Goal: Task Accomplishment & Management: Manage account settings

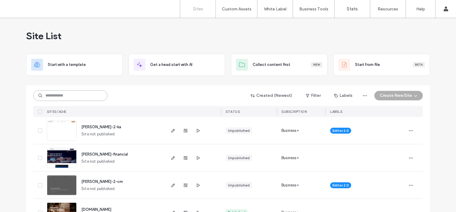
click at [57, 95] on input at bounding box center [70, 95] width 74 height 11
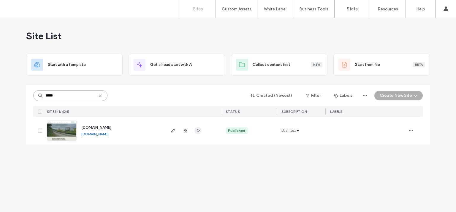
type input "*****"
click at [198, 130] on icon "button" at bounding box center [197, 130] width 5 height 5
click at [171, 131] on icon "button" at bounding box center [173, 130] width 5 height 5
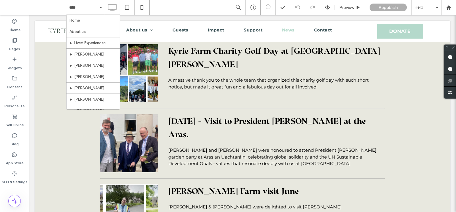
scroll to position [432, 0]
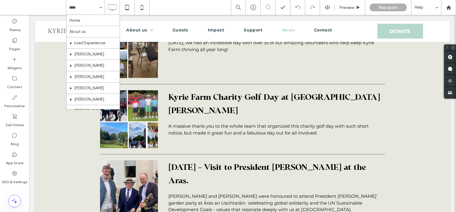
click at [453, 46] on span at bounding box center [453, 47] width 6 height 6
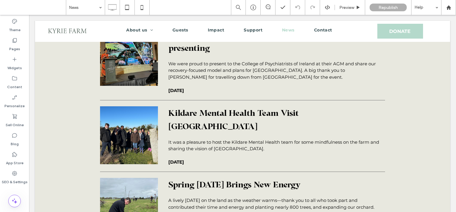
scroll to position [1302, 0]
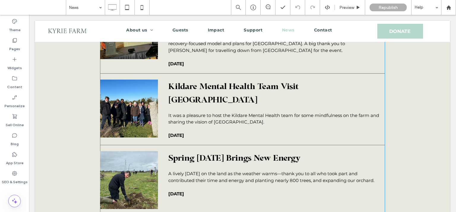
click at [230, 151] on span "Spring [DATE] Brings New Energy" at bounding box center [274, 157] width 212 height 13
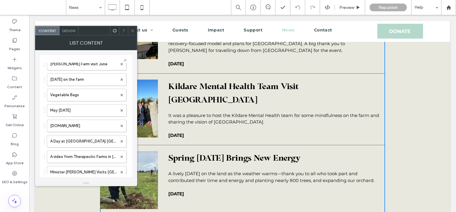
scroll to position [122, 0]
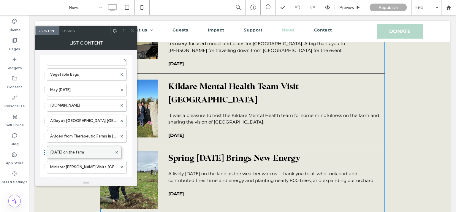
drag, startPoint x: 44, startPoint y: 72, endPoint x: 51, endPoint y: 148, distance: 75.9
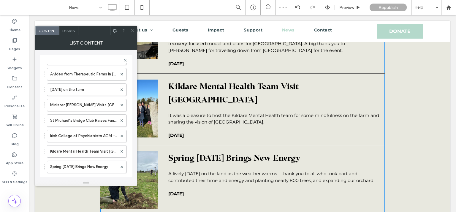
scroll to position [186, 0]
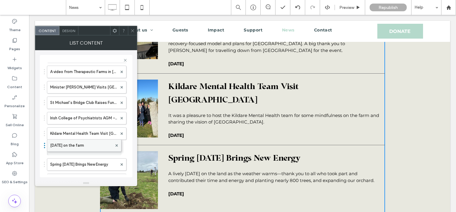
drag, startPoint x: 44, startPoint y: 85, endPoint x: 51, endPoint y: 142, distance: 57.4
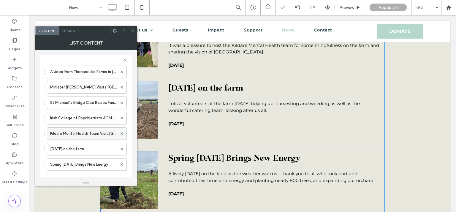
scroll to position [1232, 0]
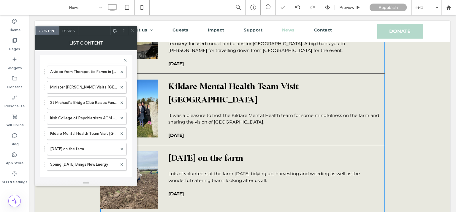
click at [132, 32] on icon at bounding box center [132, 30] width 4 height 4
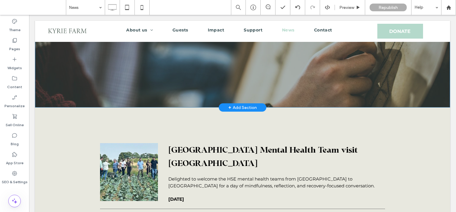
scroll to position [141, 0]
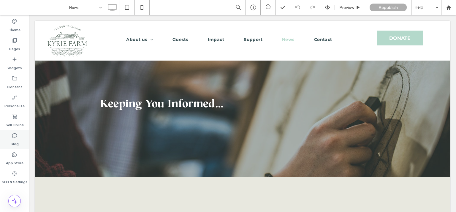
click at [15, 138] on icon at bounding box center [15, 135] width 6 height 6
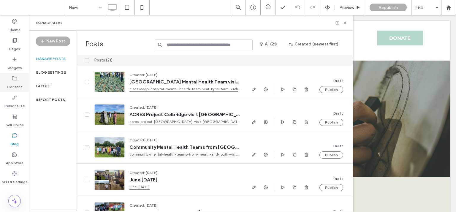
click at [24, 83] on div "Content" at bounding box center [14, 82] width 29 height 19
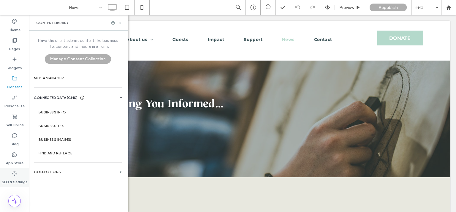
click at [18, 179] on label "SEO & Settings" at bounding box center [15, 180] width 26 height 8
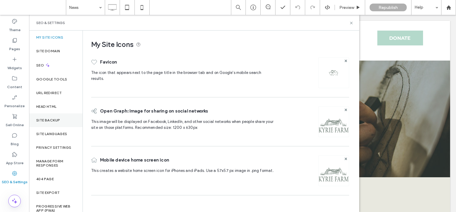
click at [50, 121] on label "Site Backup" at bounding box center [48, 120] width 24 height 4
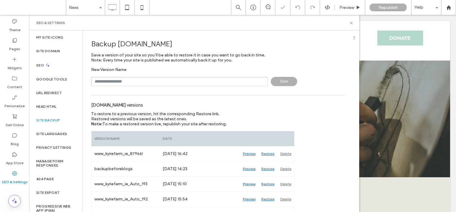
click at [142, 84] on input "text" at bounding box center [179, 81] width 176 height 9
type input "*"
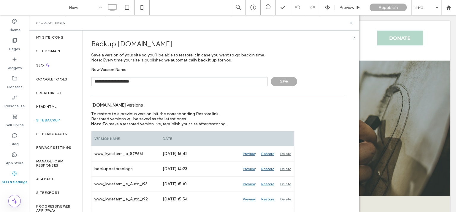
type input "**********"
click at [284, 80] on span "Save" at bounding box center [284, 81] width 26 height 9
click at [351, 22] on icon at bounding box center [351, 23] width 4 height 4
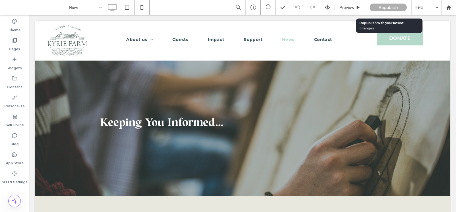
drag, startPoint x: 388, startPoint y: 8, endPoint x: 346, endPoint y: 118, distance: 118.3
click at [388, 8] on span "Republish" at bounding box center [387, 7] width 19 height 5
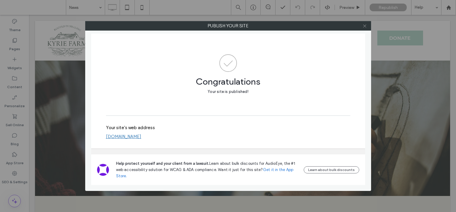
click at [363, 26] on icon at bounding box center [364, 26] width 4 height 4
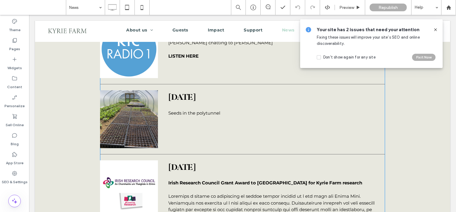
scroll to position [5073, 0]
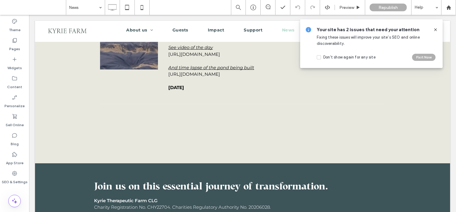
click at [434, 30] on icon at bounding box center [435, 29] width 5 height 5
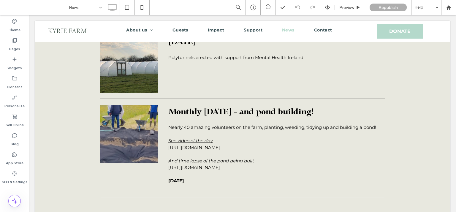
scroll to position [4953, 0]
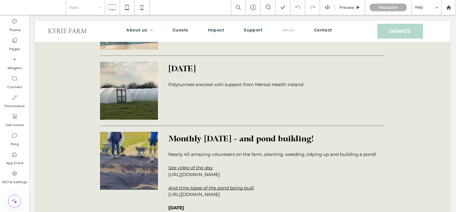
click at [94, 11] on input at bounding box center [84, 7] width 30 height 15
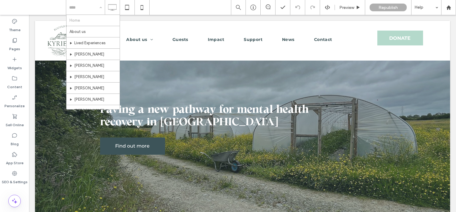
click at [91, 9] on input at bounding box center [84, 7] width 30 height 15
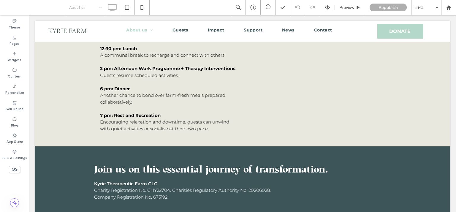
scroll to position [1832, 0]
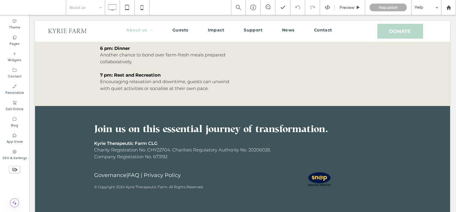
click at [92, 8] on input at bounding box center [84, 7] width 30 height 15
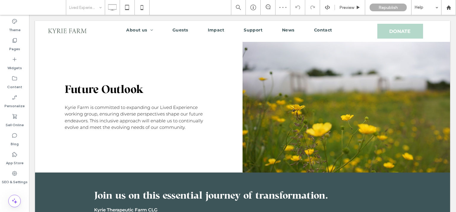
scroll to position [528, 0]
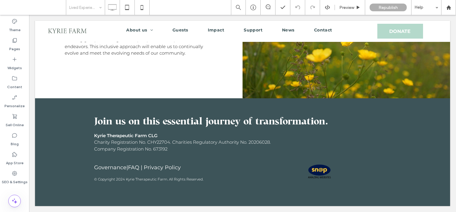
click at [80, 9] on input at bounding box center [84, 7] width 30 height 15
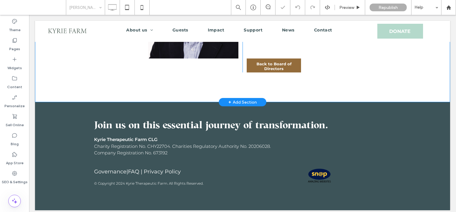
scroll to position [125, 0]
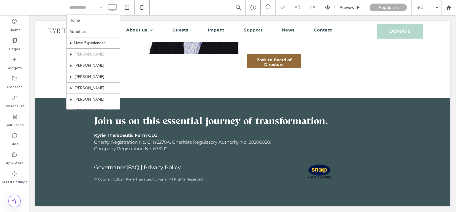
click at [99, 7] on div "Home About us Lived Experiences [PERSON_NAME] [PERSON_NAME] [PERSON_NAME] [PERS…" at bounding box center [85, 7] width 39 height 15
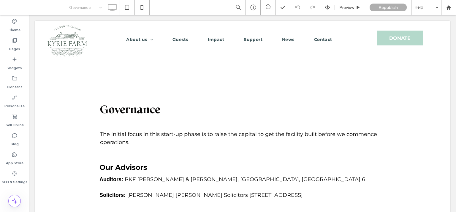
scroll to position [0, 0]
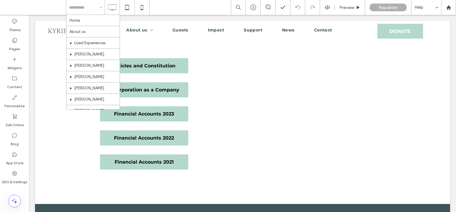
scroll to position [144, 0]
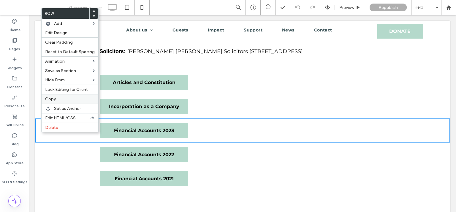
click at [56, 96] on label "Copy" at bounding box center [70, 98] width 50 height 5
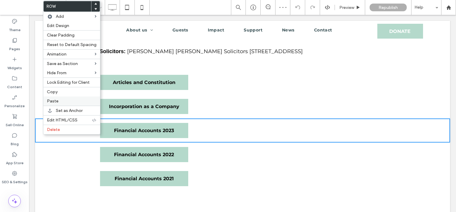
click at [55, 100] on span "Paste" at bounding box center [53, 100] width 12 height 5
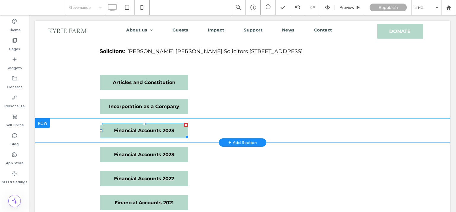
click at [178, 138] on link "Financial Accounts 2023" at bounding box center [144, 130] width 88 height 15
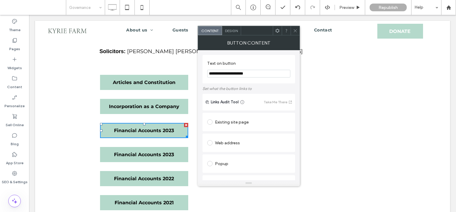
drag, startPoint x: 251, startPoint y: 75, endPoint x: 256, endPoint y: 77, distance: 5.8
click at [256, 77] on input "**********" at bounding box center [248, 74] width 83 height 8
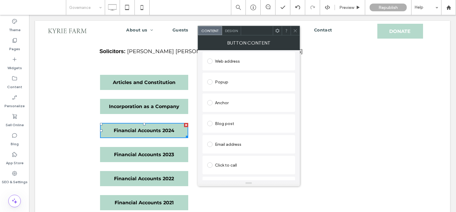
scroll to position [115, 0]
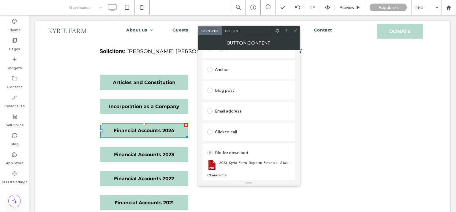
type input "**********"
click at [221, 176] on div "Change file" at bounding box center [216, 175] width 19 height 4
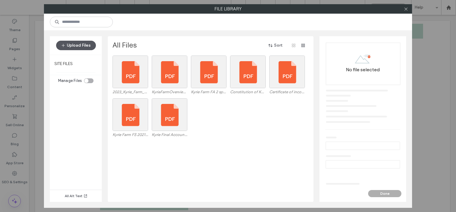
click at [83, 45] on button "Upload Files" at bounding box center [76, 45] width 40 height 9
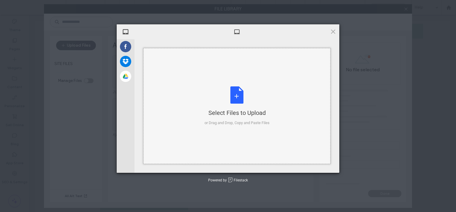
click at [235, 93] on div "Select Files to Upload or Drag and Drop, Copy and Paste Files" at bounding box center [236, 105] width 65 height 39
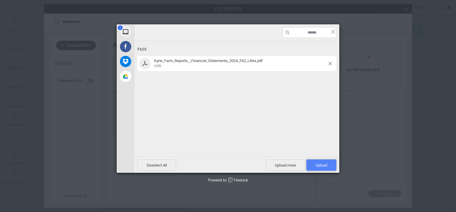
click at [320, 163] on span "Upload 1" at bounding box center [321, 165] width 12 height 4
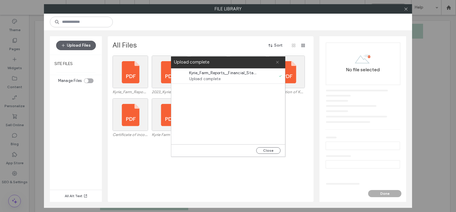
click at [277, 61] on icon at bounding box center [277, 62] width 4 height 4
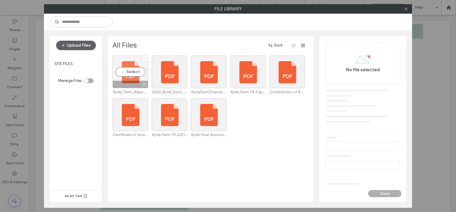
click at [130, 71] on div "Select" at bounding box center [130, 71] width 36 height 33
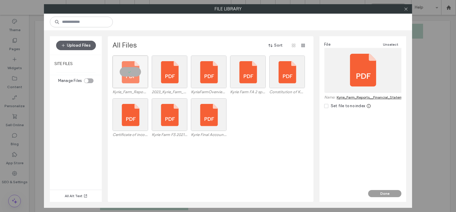
click at [376, 193] on button "Done" at bounding box center [384, 193] width 33 height 7
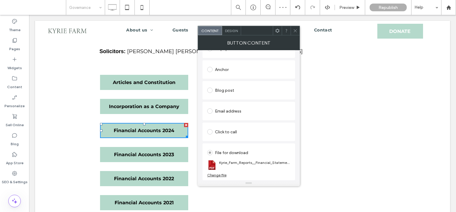
click at [296, 31] on icon at bounding box center [295, 30] width 4 height 4
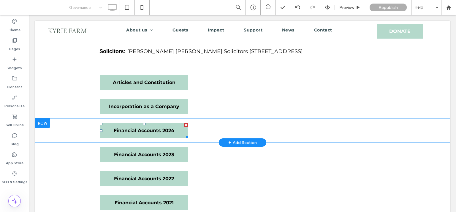
click at [168, 138] on span "Financial Accounts 2024" at bounding box center [144, 130] width 61 height 15
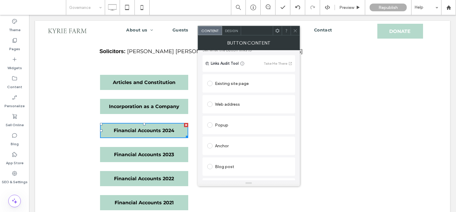
scroll to position [0, 0]
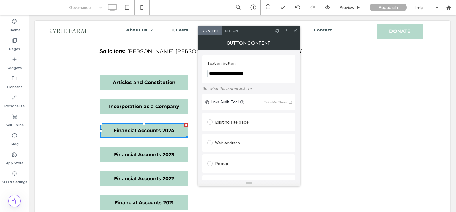
click at [297, 31] on div at bounding box center [294, 30] width 9 height 9
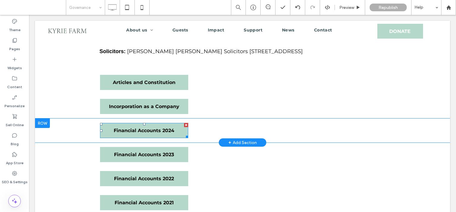
click at [179, 138] on link "Financial Accounts 2024" at bounding box center [144, 130] width 88 height 15
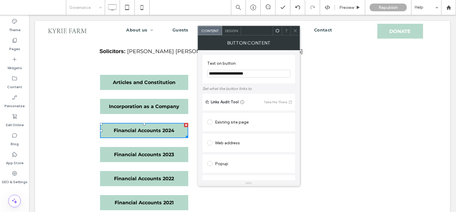
click at [295, 30] on icon at bounding box center [295, 30] width 4 height 4
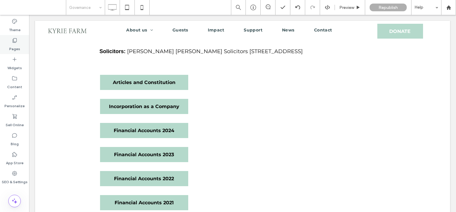
click at [18, 50] on label "Pages" at bounding box center [14, 47] width 11 height 8
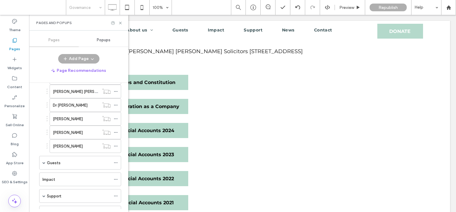
scroll to position [344, 0]
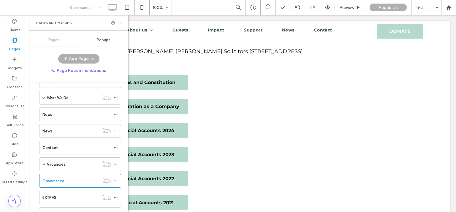
drag, startPoint x: 120, startPoint y: 22, endPoint x: 272, endPoint y: 5, distance: 152.7
click at [120, 22] on icon at bounding box center [120, 23] width 4 height 4
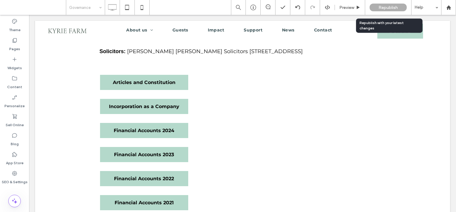
click at [397, 8] on span "Republish" at bounding box center [387, 7] width 19 height 5
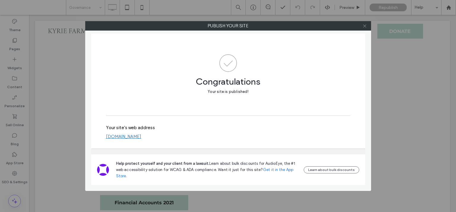
click at [365, 25] on icon at bounding box center [364, 26] width 4 height 4
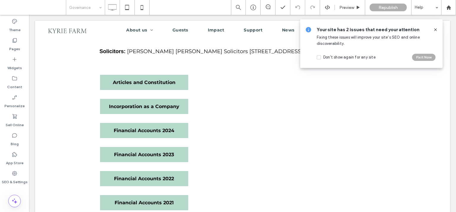
click at [436, 29] on use at bounding box center [435, 29] width 3 height 3
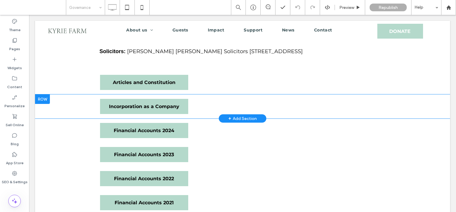
scroll to position [0, 0]
